Goal: Check status

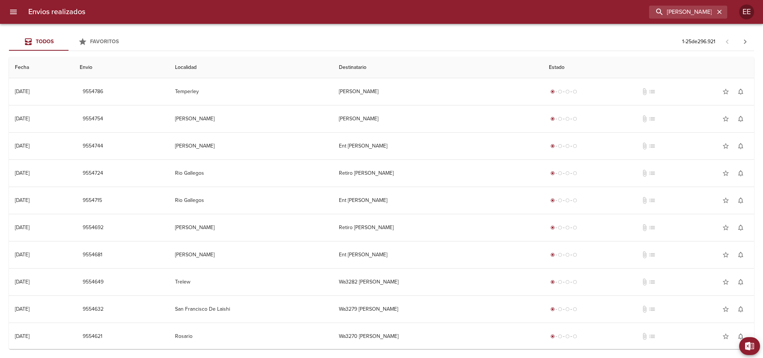
type input "[PERSON_NAME]"
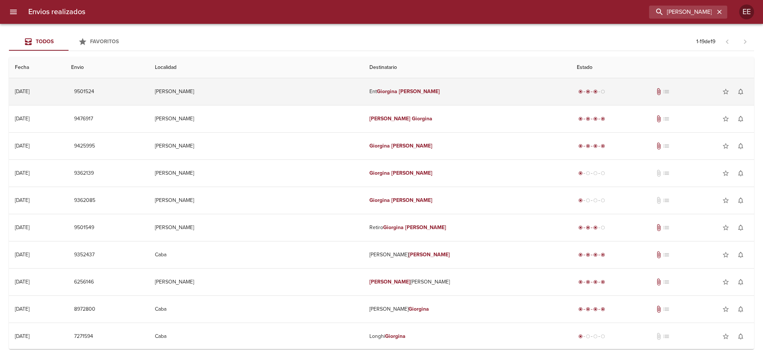
click at [447, 91] on td "Ent [PERSON_NAME]" at bounding box center [466, 91] width 207 height 27
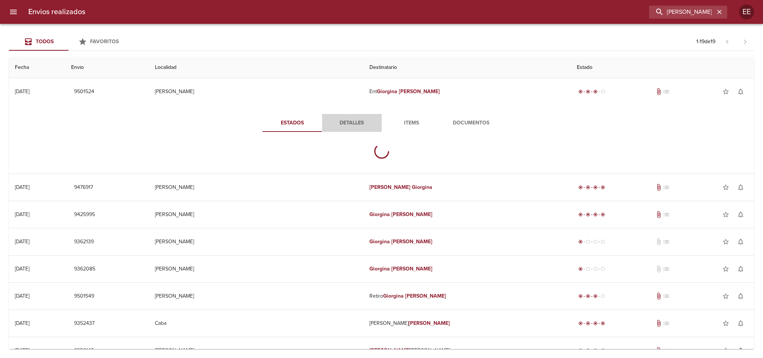
click at [345, 118] on span "Detalles" at bounding box center [352, 122] width 51 height 9
click at [406, 122] on span "Items" at bounding box center [411, 122] width 51 height 9
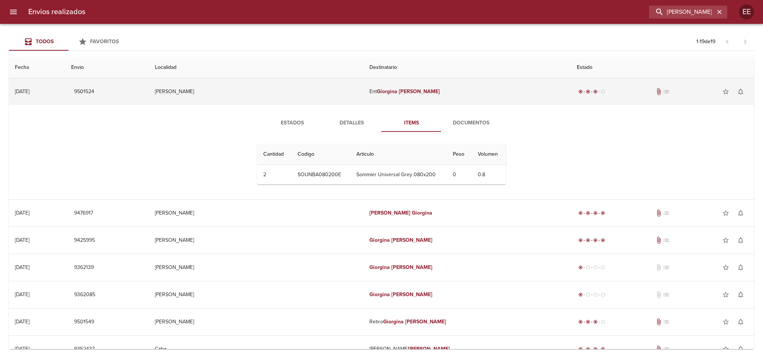
click at [257, 83] on td "[PERSON_NAME]" at bounding box center [256, 91] width 214 height 27
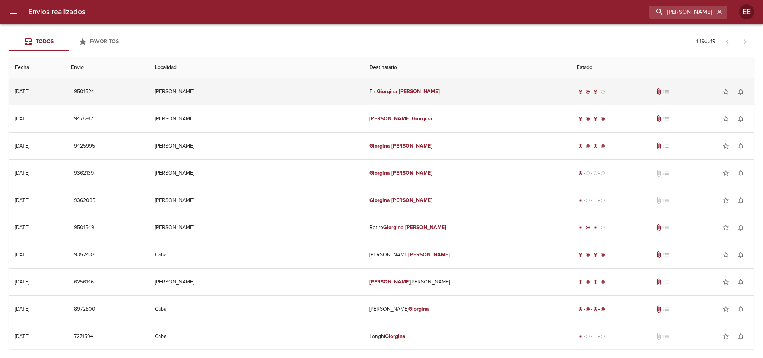
click at [300, 100] on td "[PERSON_NAME]" at bounding box center [256, 91] width 214 height 27
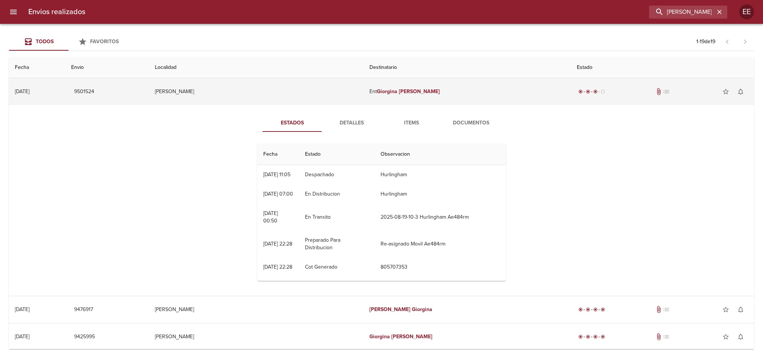
click at [286, 89] on td "[PERSON_NAME]" at bounding box center [256, 91] width 214 height 27
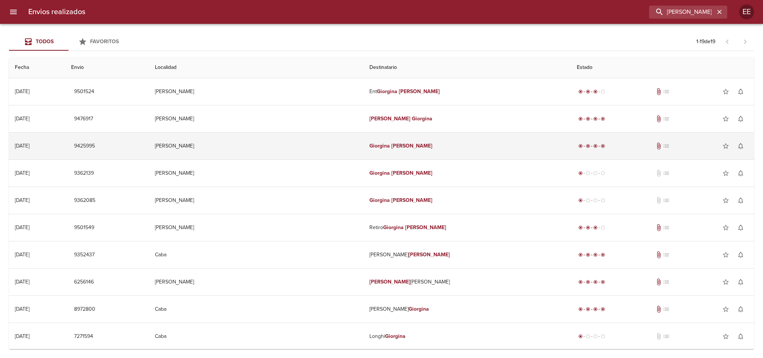
click at [273, 152] on td "[PERSON_NAME]" at bounding box center [256, 146] width 214 height 27
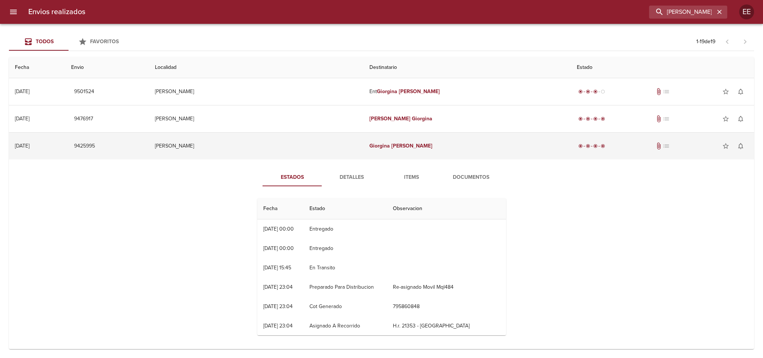
click at [273, 152] on td "[PERSON_NAME]" at bounding box center [256, 146] width 214 height 27
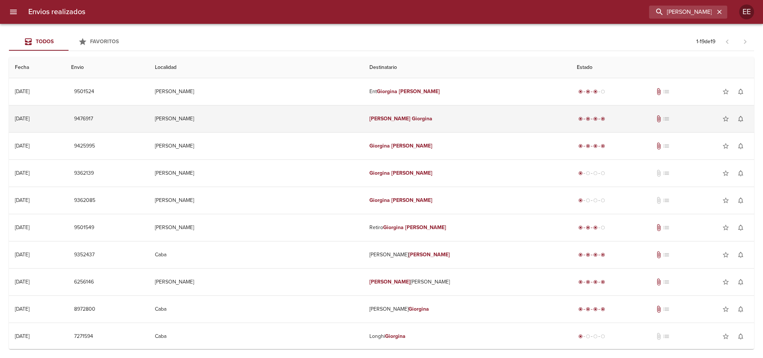
click at [275, 120] on td "[PERSON_NAME]" at bounding box center [256, 118] width 214 height 27
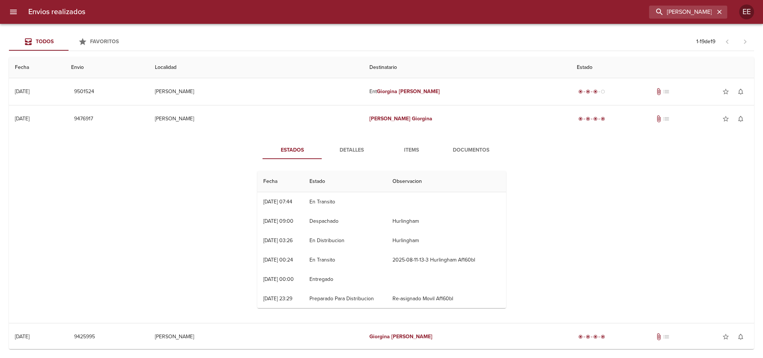
click at [360, 149] on span "Detalles" at bounding box center [352, 150] width 51 height 9
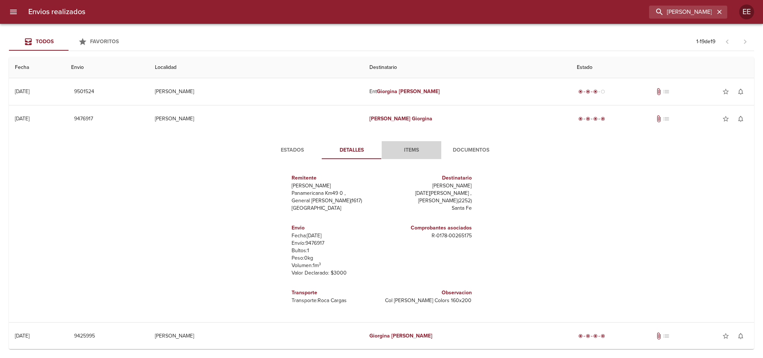
click at [394, 149] on span "Items" at bounding box center [411, 150] width 51 height 9
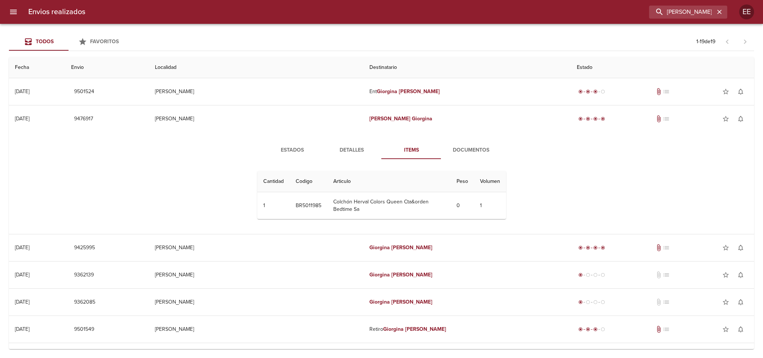
click at [360, 153] on span "Detalles" at bounding box center [352, 150] width 51 height 9
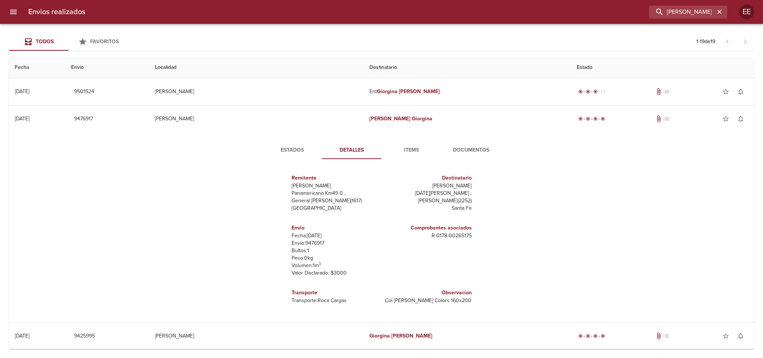
click at [283, 141] on div "Estados Detalles Items Documentos Remitente Wamaro Tortuguitas Panamericana Km4…" at bounding box center [381, 227] width 733 height 190
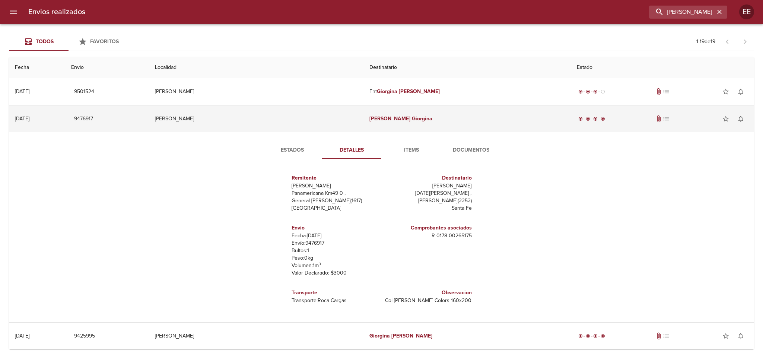
click at [276, 130] on td "[PERSON_NAME]" at bounding box center [256, 118] width 214 height 27
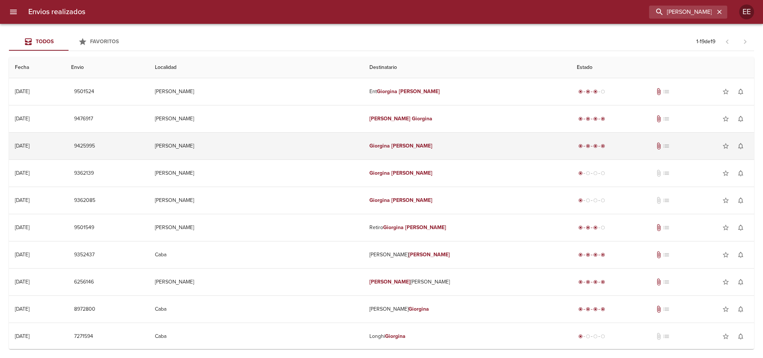
click at [268, 147] on td "[PERSON_NAME]" at bounding box center [256, 146] width 214 height 27
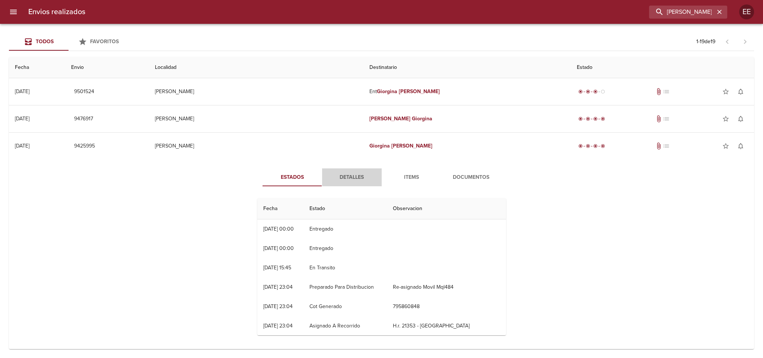
click at [336, 174] on span "Detalles" at bounding box center [352, 177] width 51 height 9
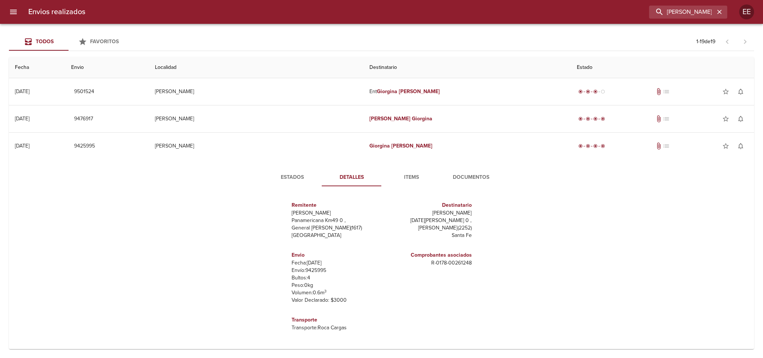
click at [293, 173] on span "Estados" at bounding box center [292, 177] width 51 height 9
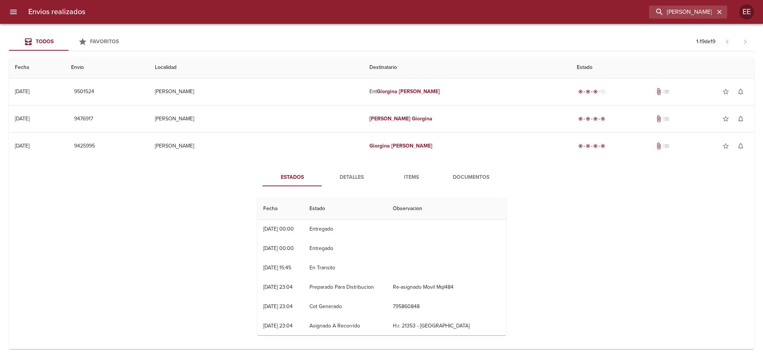
click at [344, 171] on button "Detalles" at bounding box center [352, 177] width 60 height 18
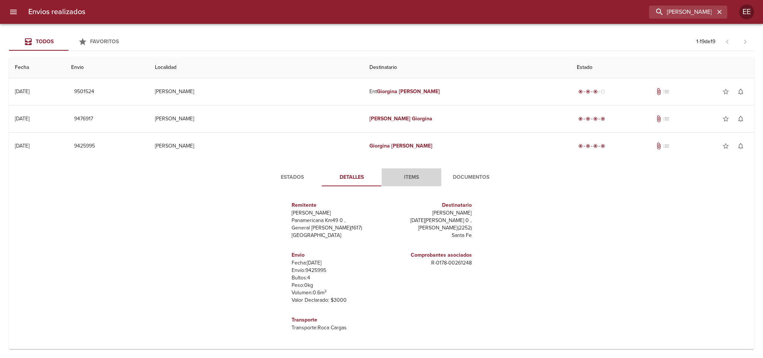
click at [414, 171] on button "Items" at bounding box center [412, 177] width 60 height 18
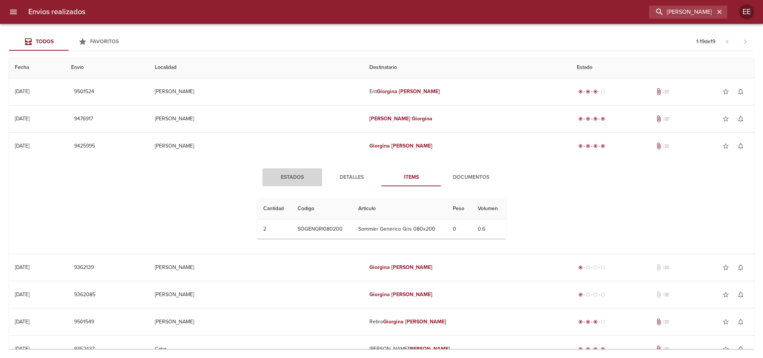
click at [271, 172] on button "Estados" at bounding box center [292, 177] width 60 height 18
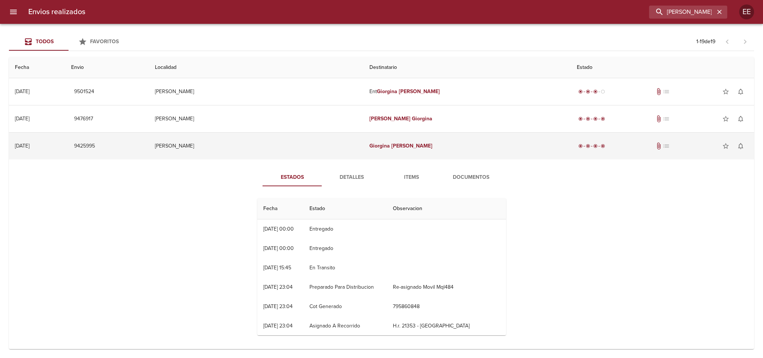
click at [271, 142] on td "[PERSON_NAME]" at bounding box center [256, 146] width 214 height 27
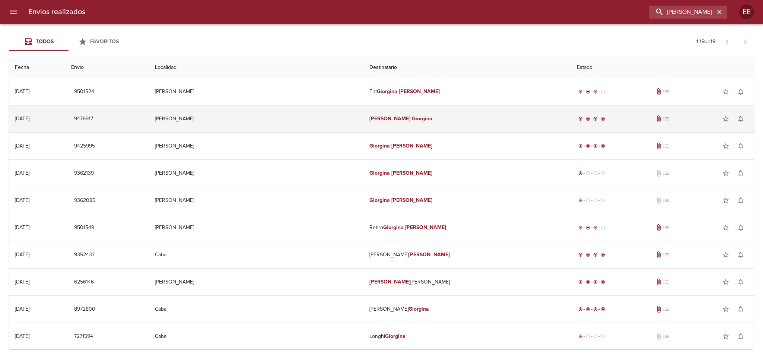
click at [274, 117] on td "[PERSON_NAME]" at bounding box center [256, 118] width 214 height 27
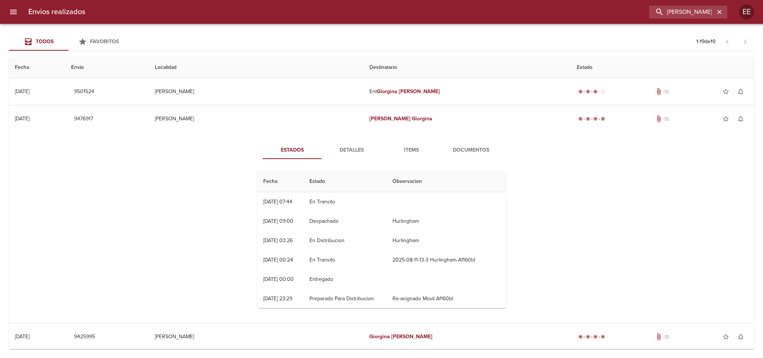
click at [342, 143] on button "Detalles" at bounding box center [352, 150] width 60 height 18
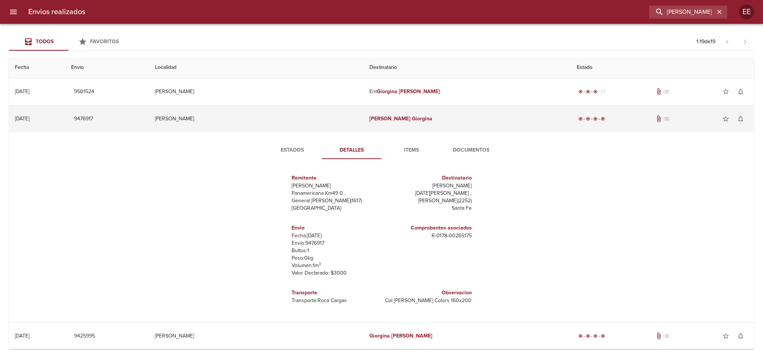
click at [291, 117] on td "[PERSON_NAME]" at bounding box center [256, 118] width 214 height 27
